Goal: Task Accomplishment & Management: Manage account settings

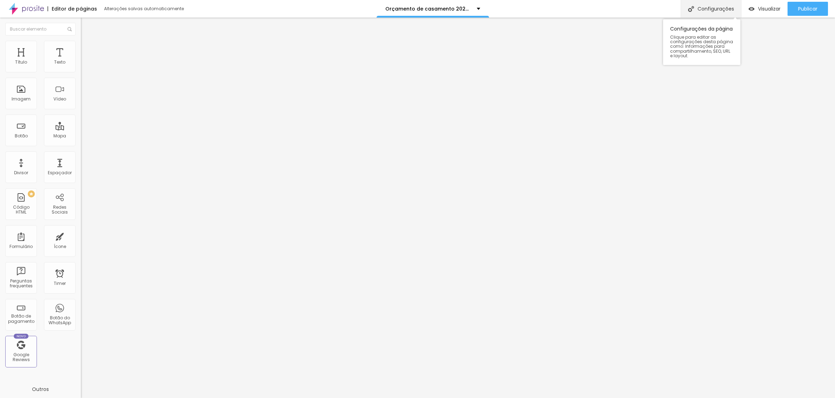
click at [714, 9] on div "Configurações" at bounding box center [711, 9] width 60 height 18
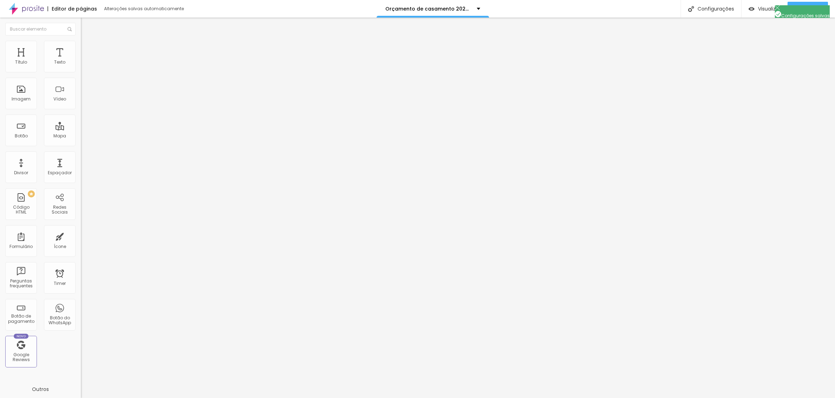
click at [719, 7] on div "Configurações" at bounding box center [711, 9] width 60 height 18
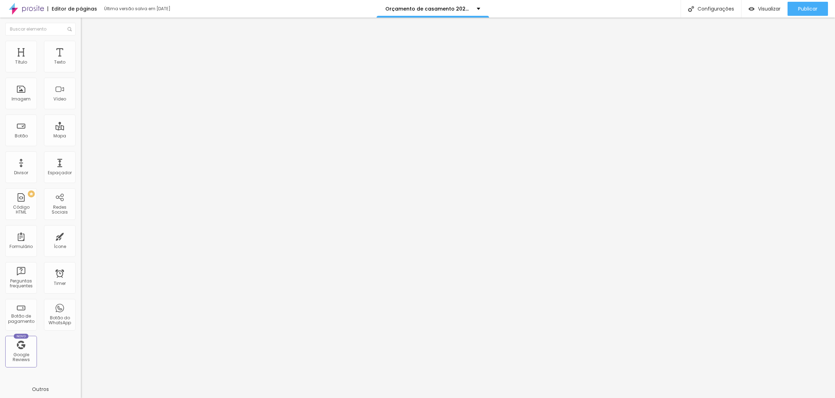
click at [705, 13] on div "Configurações" at bounding box center [711, 9] width 60 height 18
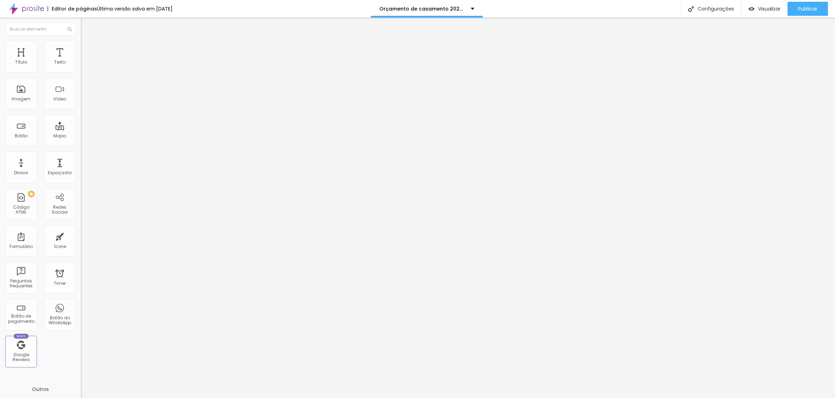
scroll to position [3162, 0]
click at [700, 6] on div "Configurações" at bounding box center [711, 9] width 60 height 18
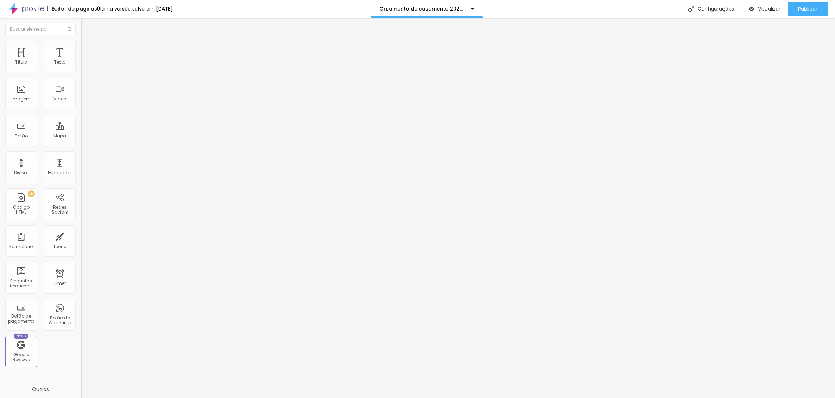
click at [719, 12] on div "Configurações" at bounding box center [711, 9] width 60 height 18
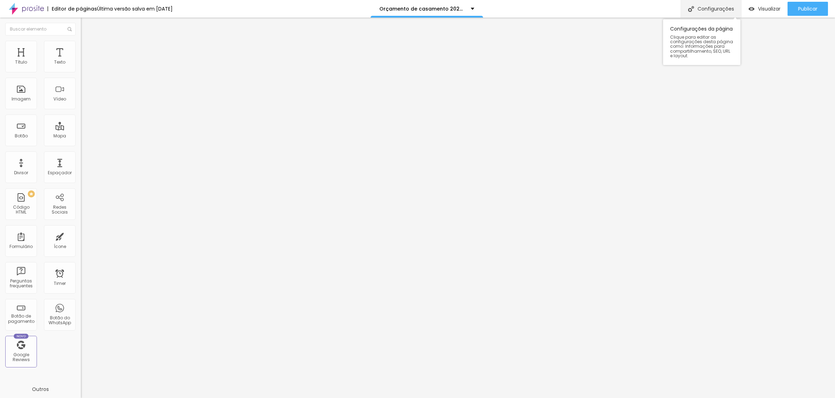
click at [716, 7] on div "Configurações" at bounding box center [711, 9] width 60 height 18
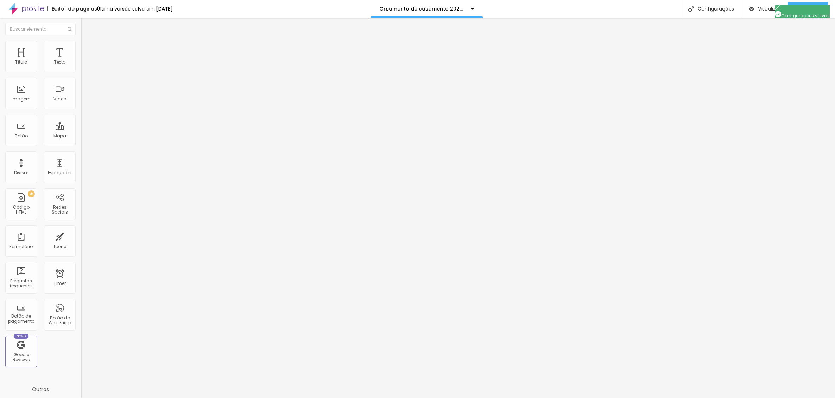
click at [711, 7] on div "Configurações" at bounding box center [711, 9] width 60 height 18
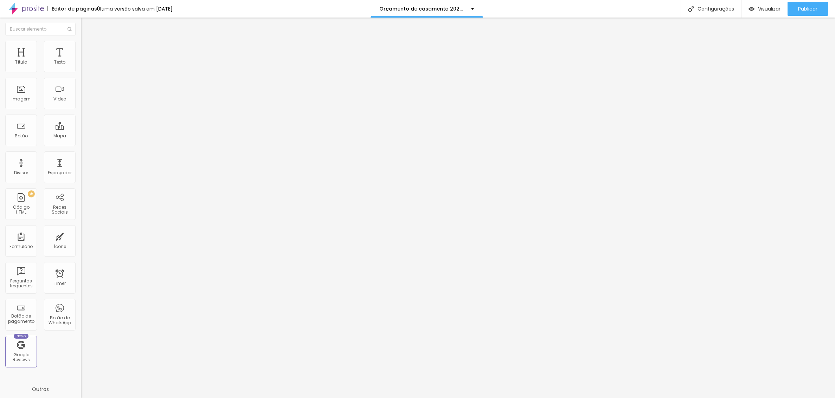
click at [804, 9] on span "Publicar" at bounding box center [807, 9] width 19 height 6
